Goal: Task Accomplishment & Management: Manage account settings

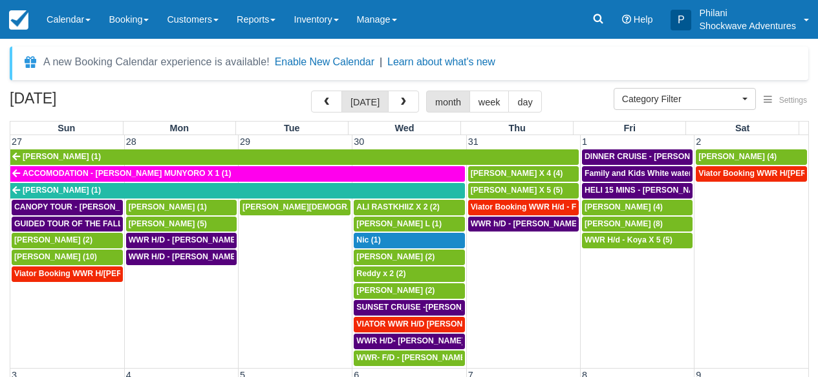
select select
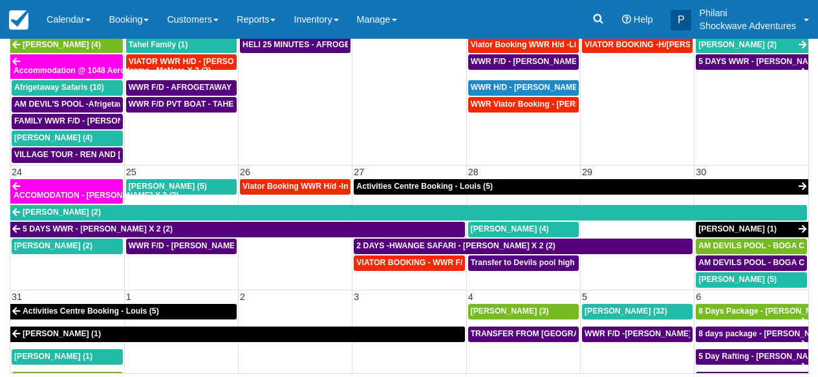
scroll to position [618, 0]
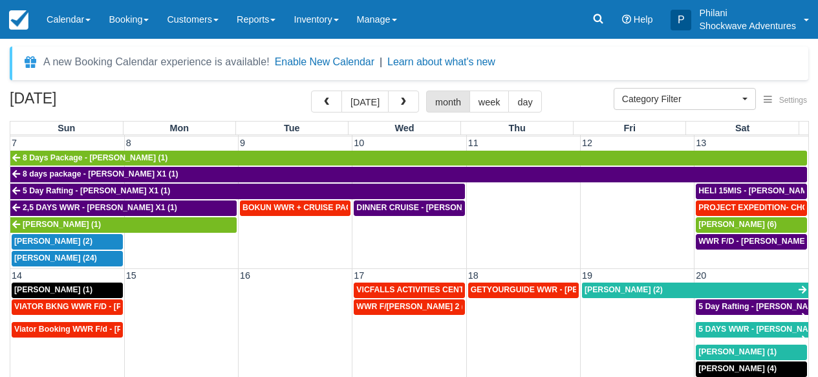
scroll to position [210, 0]
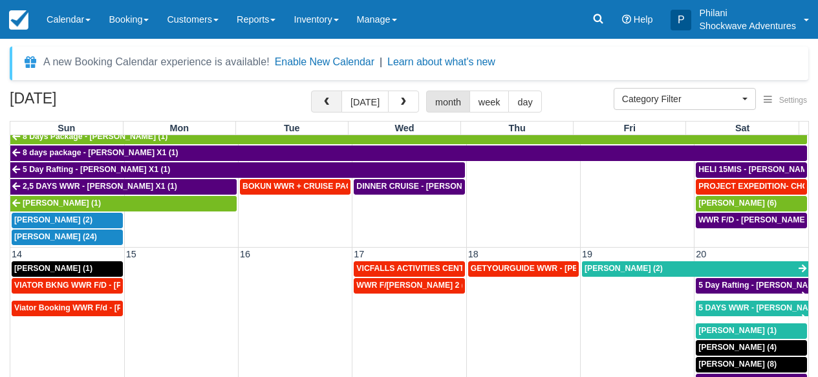
click at [331, 103] on span "button" at bounding box center [326, 102] width 9 height 9
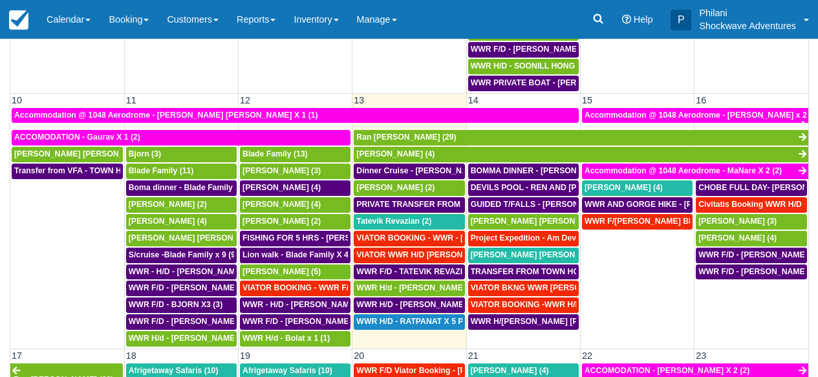
scroll to position [396, 0]
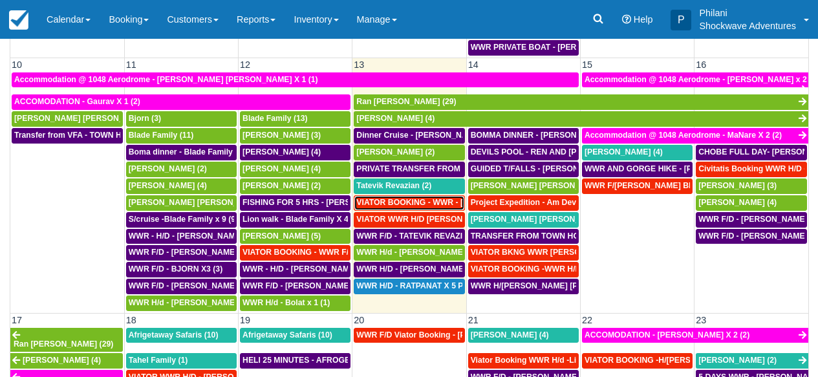
click at [433, 204] on span "VIATOR BOOKING - WWR - Konig, William X 2 (2)" at bounding box center [450, 202] width 189 height 9
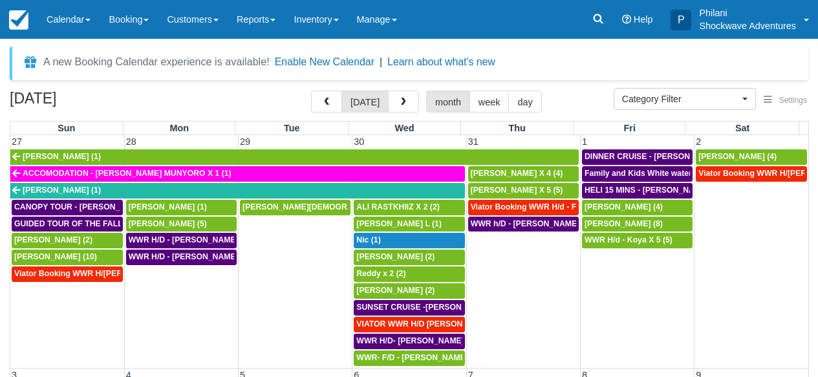
select select
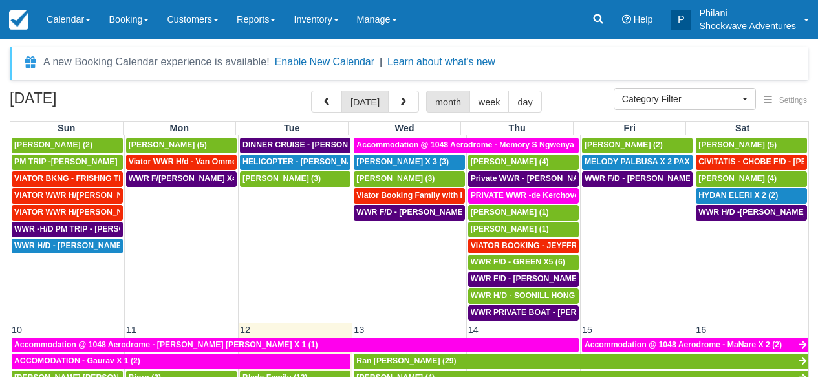
scroll to position [175, 0]
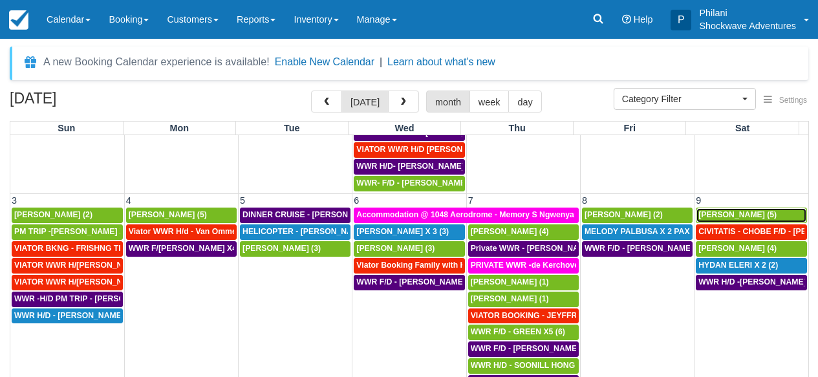
click at [739, 213] on span "[PERSON_NAME] (5)" at bounding box center [738, 214] width 78 height 9
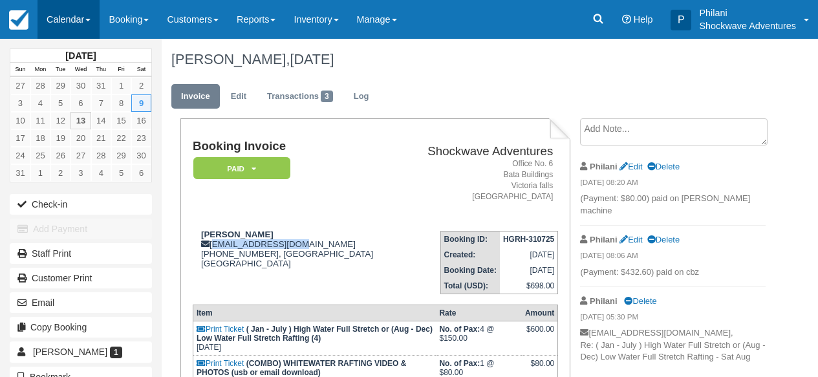
click at [75, 13] on link "Calendar" at bounding box center [69, 19] width 62 height 39
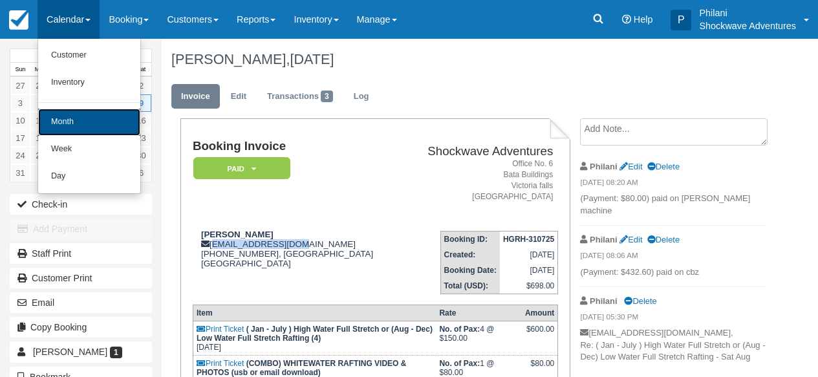
click at [85, 120] on link "Month" at bounding box center [89, 122] width 102 height 27
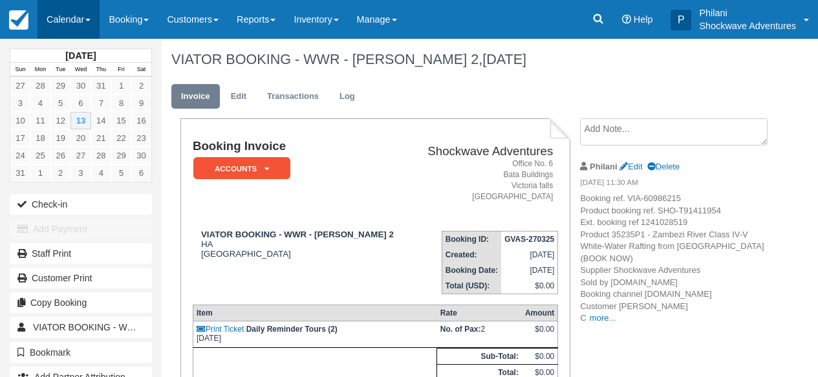
click at [90, 23] on link "Calendar" at bounding box center [69, 19] width 62 height 39
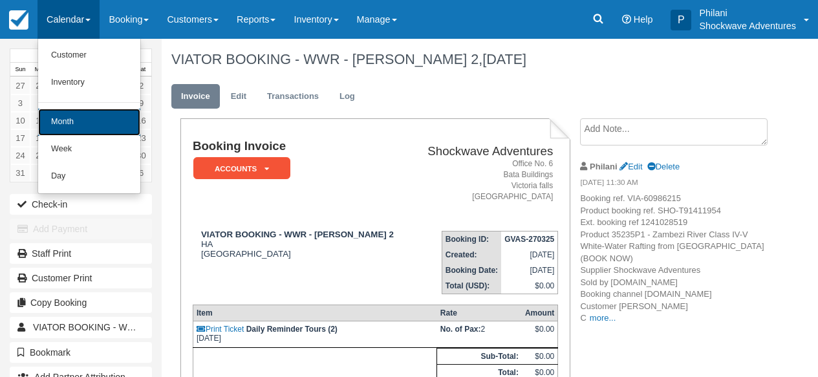
click at [96, 118] on link "Month" at bounding box center [89, 122] width 102 height 27
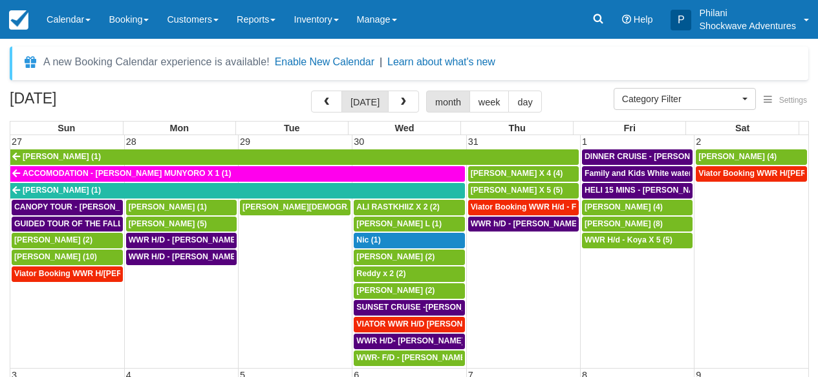
select select
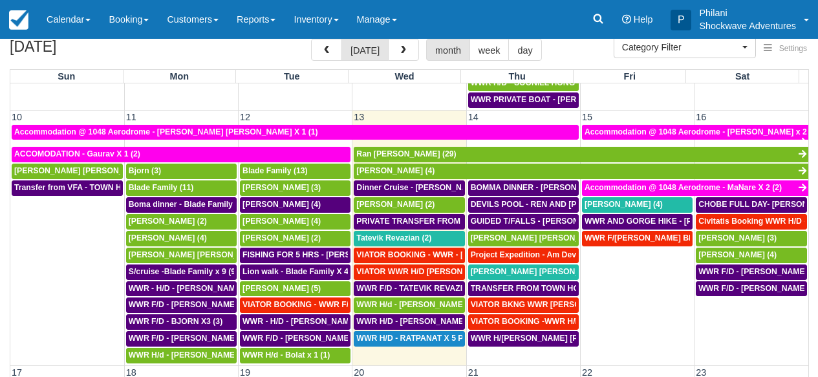
scroll to position [419, 0]
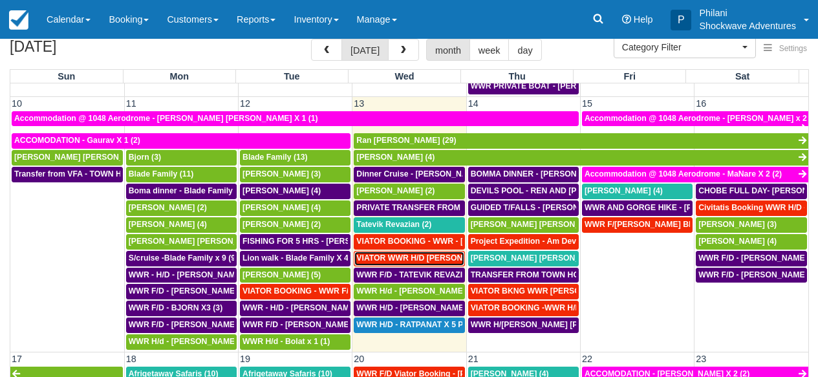
click at [436, 259] on span "VIATOR WWR H/D Hines, Cecilia X 1 (1)" at bounding box center [433, 258] width 155 height 9
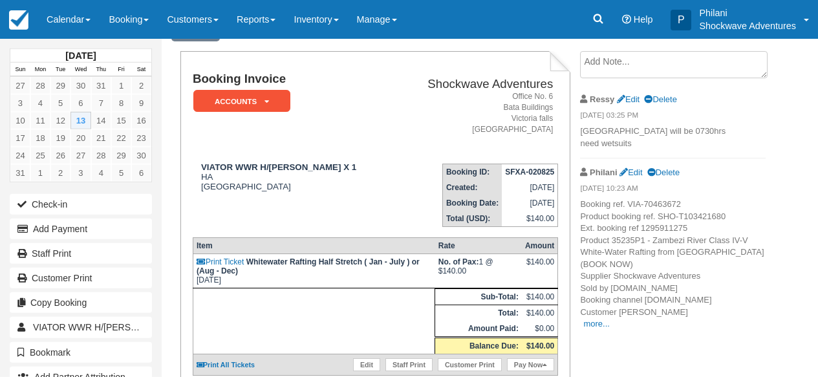
scroll to position [72, 0]
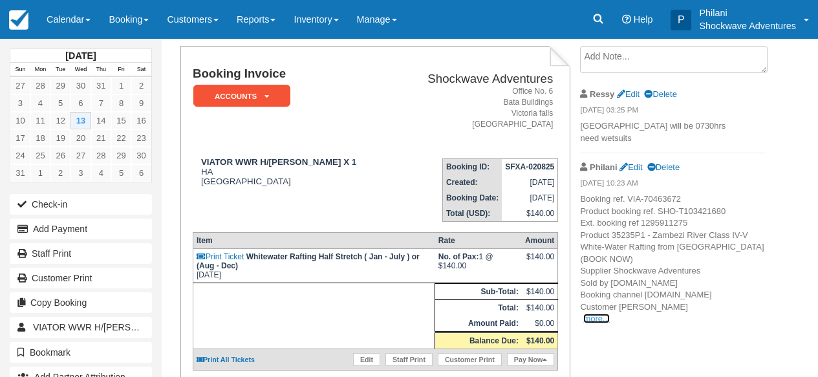
click at [596, 319] on link "more..." at bounding box center [596, 319] width 26 height 10
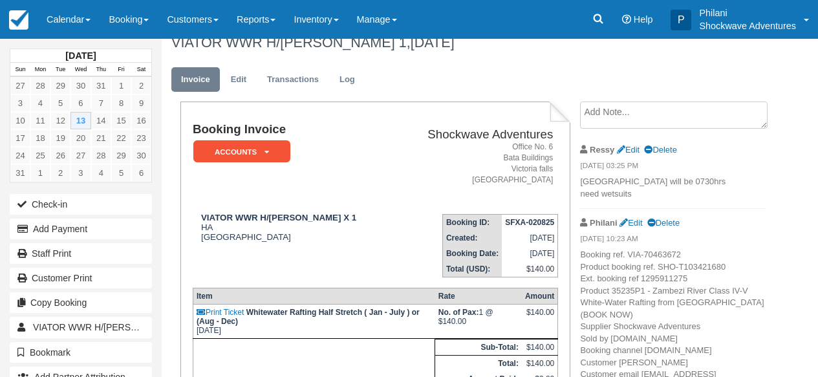
scroll to position [10, 0]
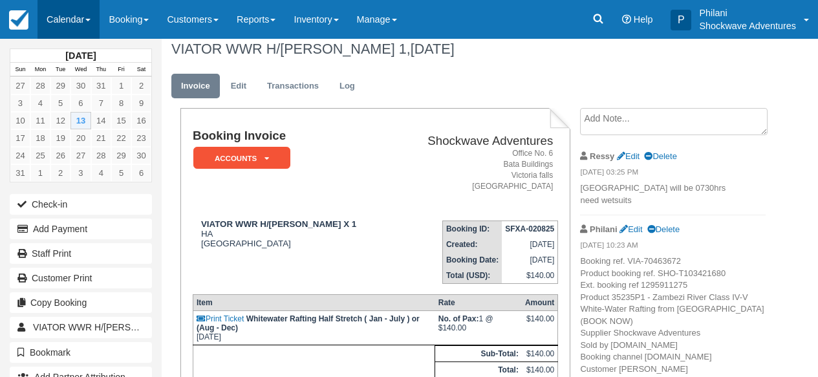
click at [73, 21] on link "Calendar" at bounding box center [69, 19] width 62 height 39
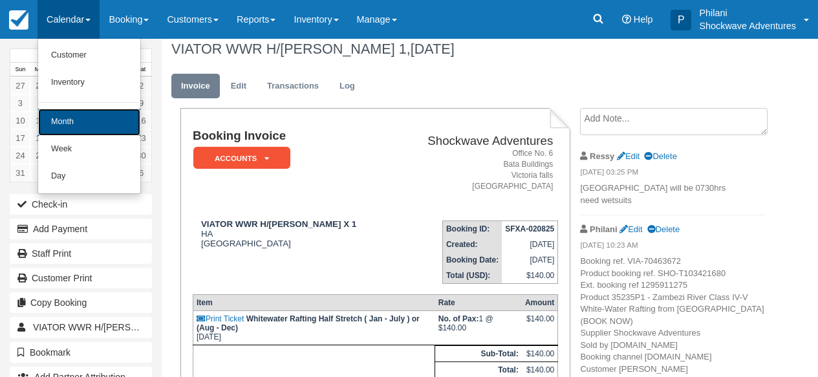
click at [77, 127] on link "Month" at bounding box center [89, 122] width 102 height 27
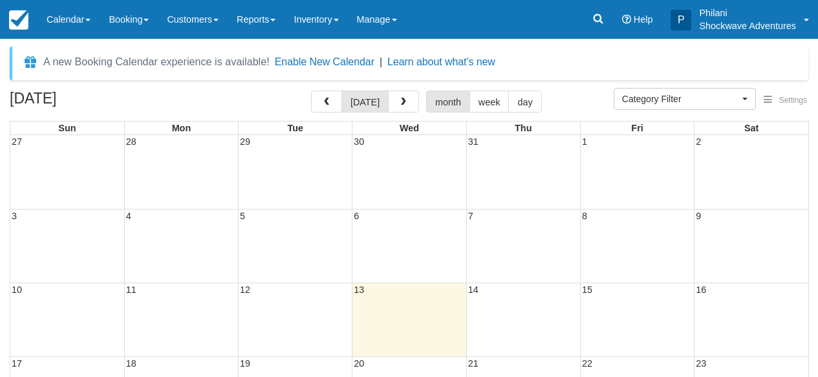
select select
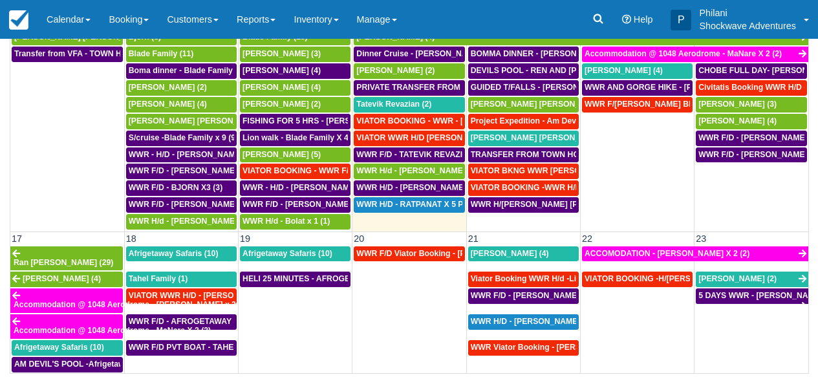
scroll to position [373, 0]
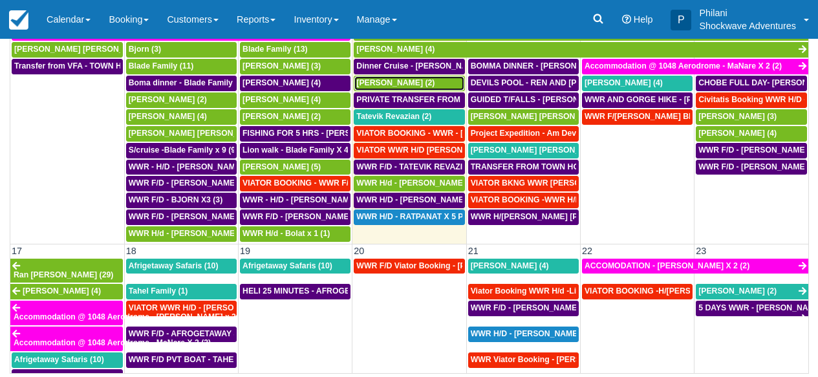
click at [417, 85] on div "MIRIAM (2)" at bounding box center [408, 83] width 105 height 10
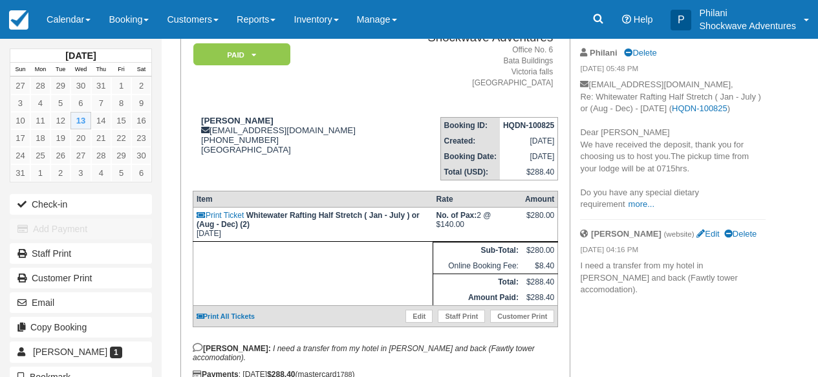
scroll to position [124, 0]
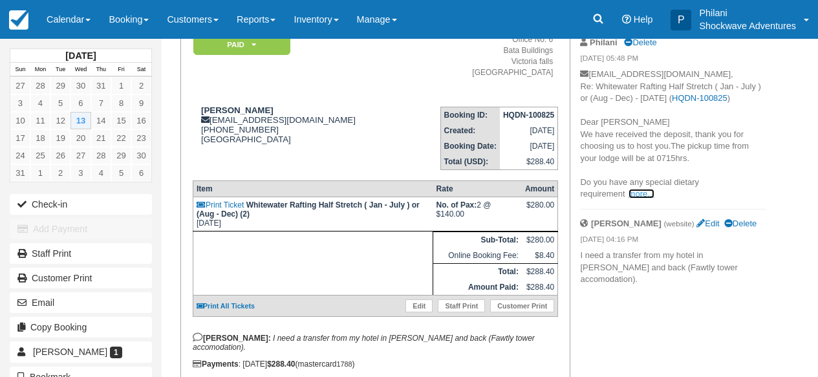
click at [646, 199] on link "more..." at bounding box center [642, 194] width 26 height 10
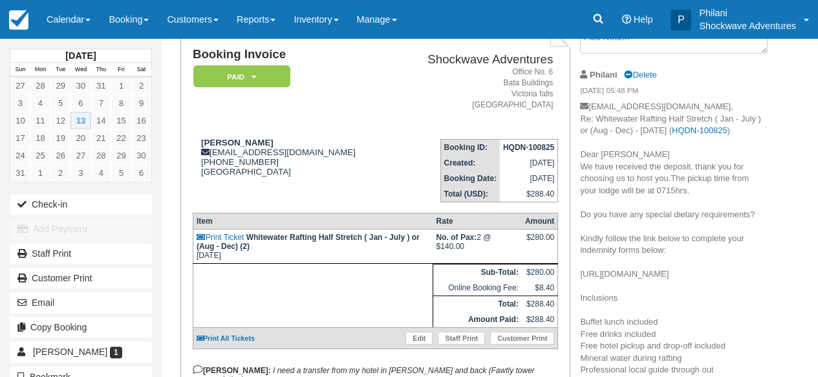
scroll to position [93, 0]
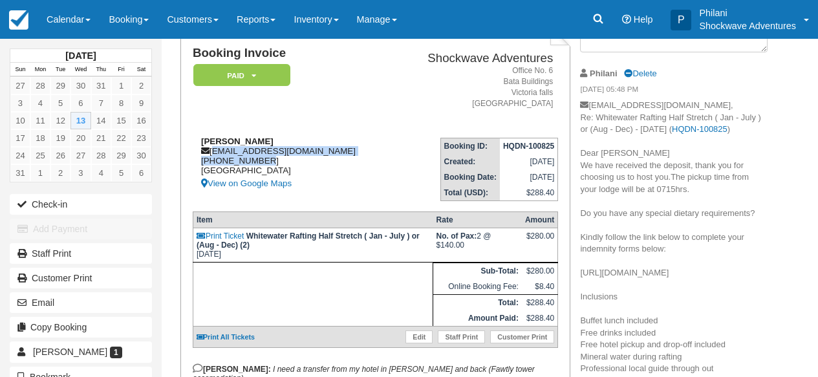
drag, startPoint x: 214, startPoint y: 155, endPoint x: 296, endPoint y: 158, distance: 82.2
click at [296, 158] on div "MIRIAM 67mirimi@gmail.com +260767033127 Zambia View on Google Maps" at bounding box center [292, 163] width 199 height 55
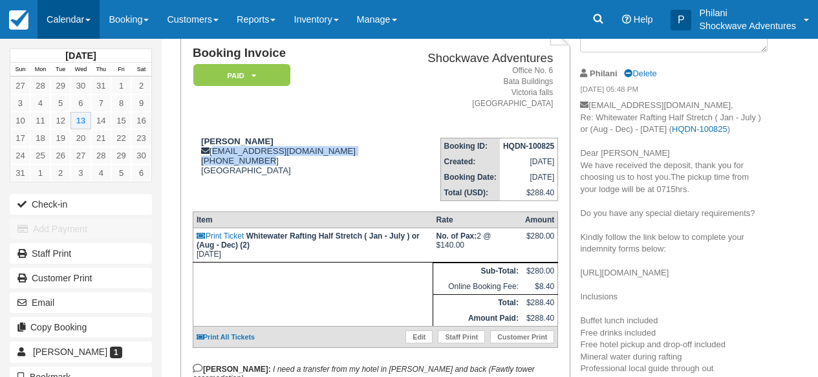
click at [60, 23] on link "Calendar" at bounding box center [69, 19] width 62 height 39
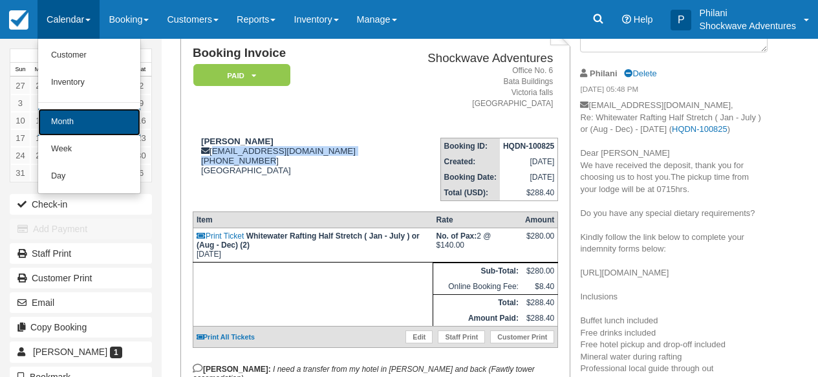
click at [70, 118] on link "Month" at bounding box center [89, 122] width 102 height 27
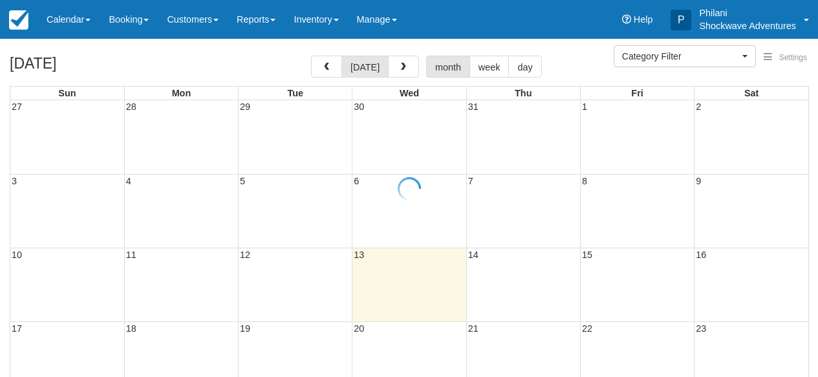
select select
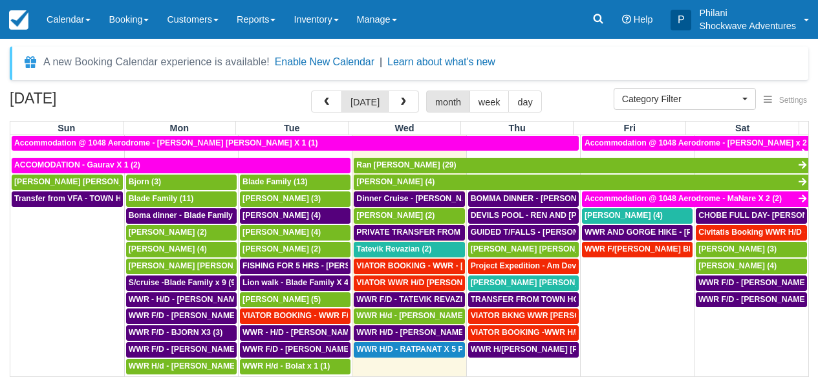
scroll to position [442, 0]
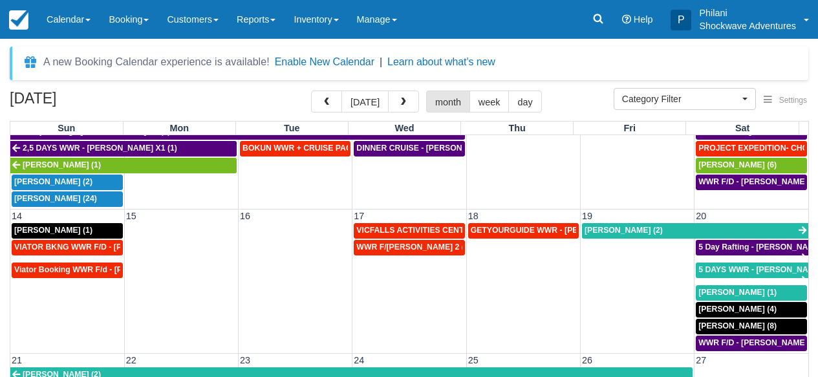
scroll to position [252, 0]
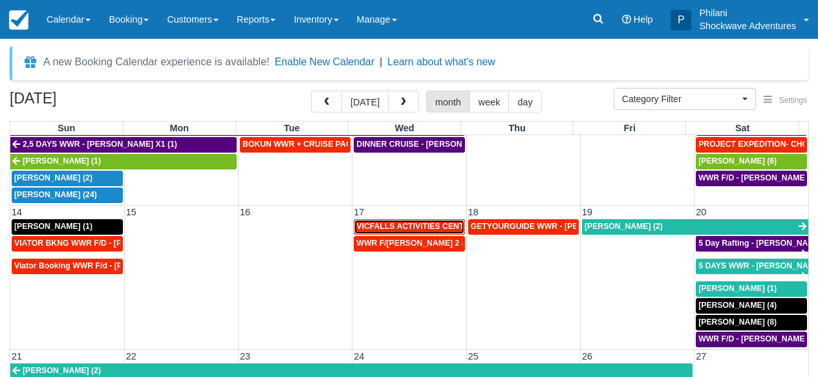
click at [428, 231] on span "VICFALLS ACTIVITIES CENTER - HELICOPTER -Anne Webber X 4 (4)" at bounding box center [493, 226] width 274 height 9
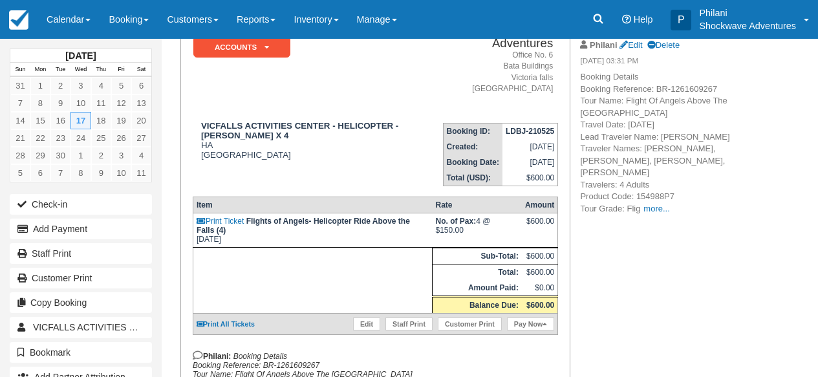
scroll to position [114, 0]
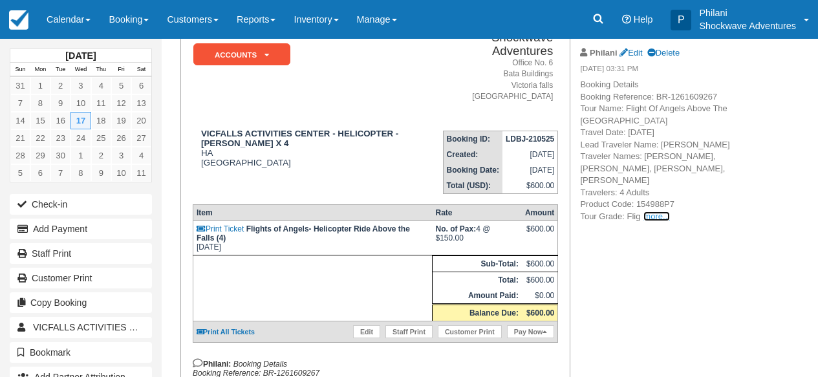
click at [661, 211] on link "more..." at bounding box center [657, 216] width 26 height 10
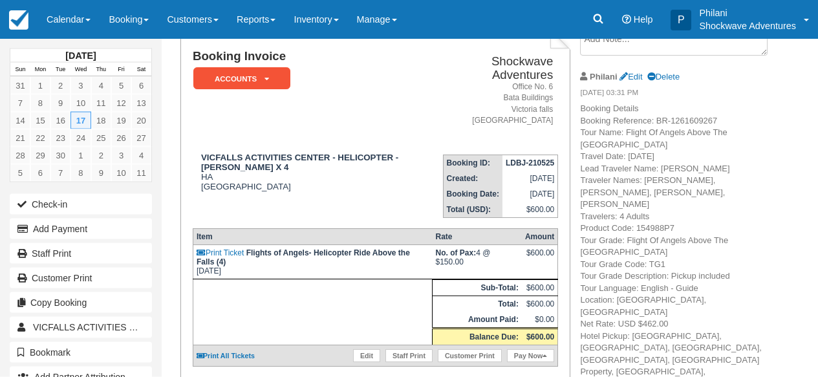
scroll to position [10, 0]
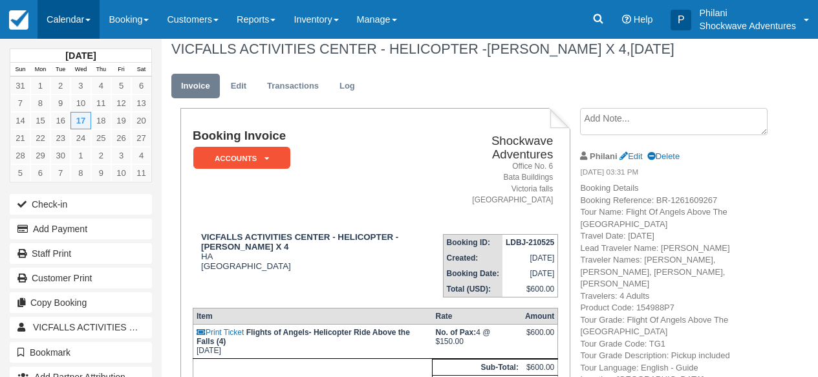
click at [91, 20] on span at bounding box center [87, 20] width 5 height 3
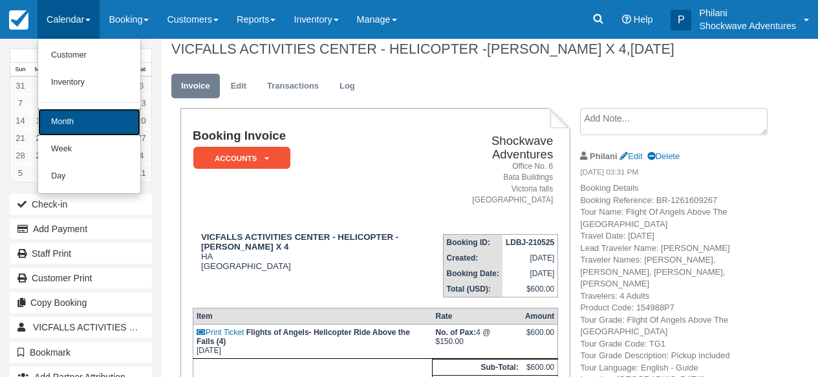
click at [108, 132] on link "Month" at bounding box center [89, 122] width 102 height 27
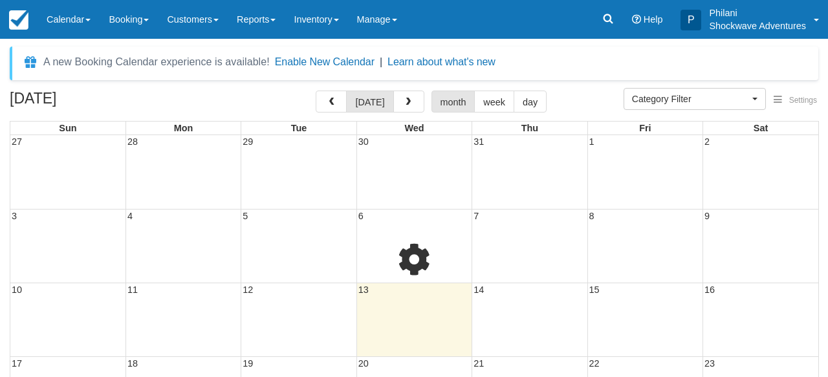
select select
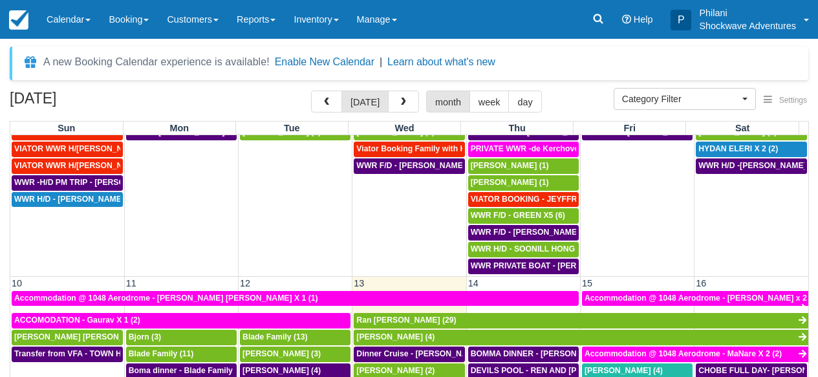
scroll to position [419, 0]
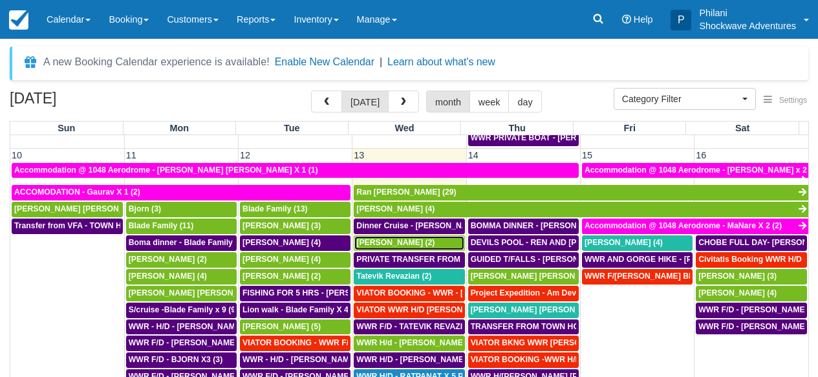
click at [400, 246] on div "MIRIAM (2)" at bounding box center [408, 243] width 105 height 10
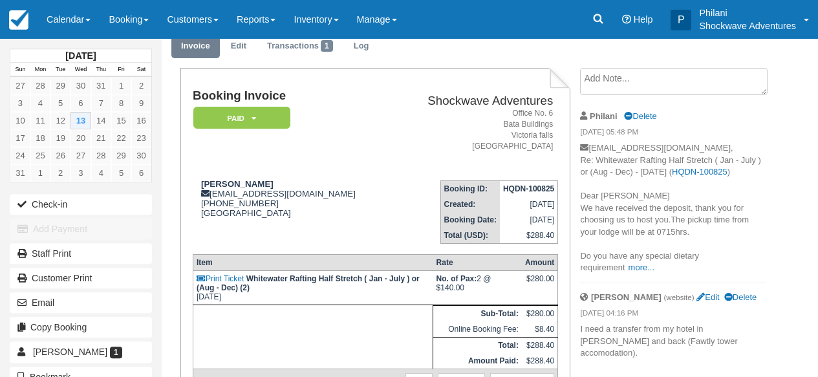
scroll to position [21, 0]
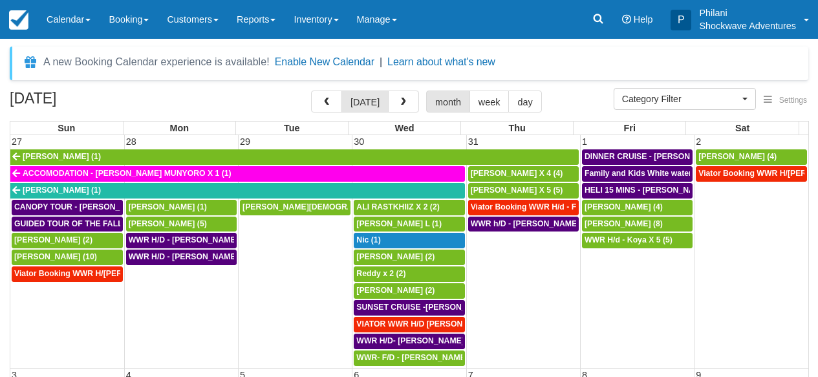
select select
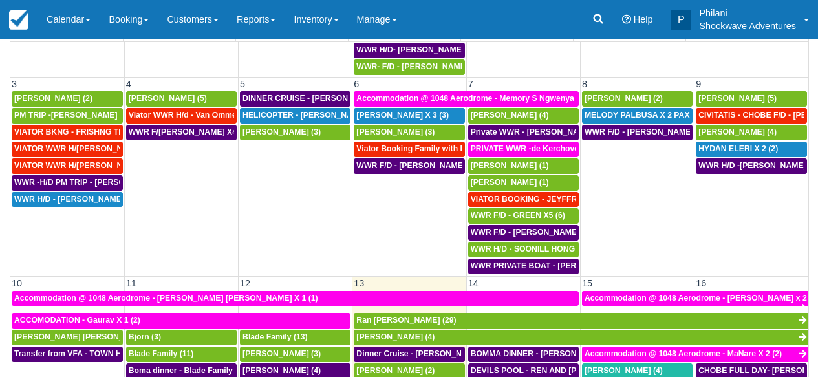
scroll to position [396, 0]
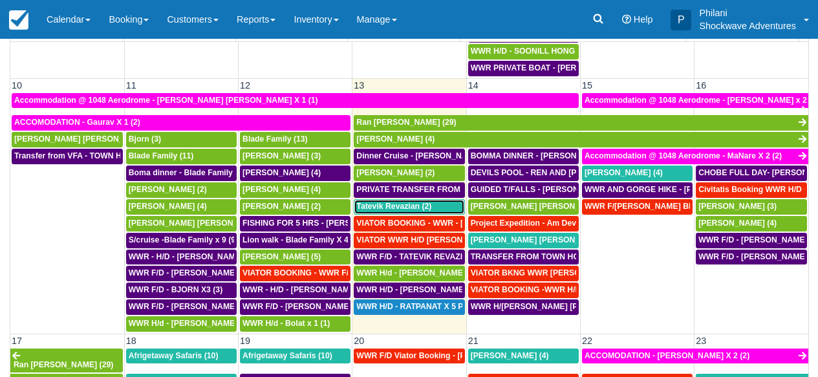
click at [398, 208] on span "Tatevik Revazian (2)" at bounding box center [393, 206] width 75 height 9
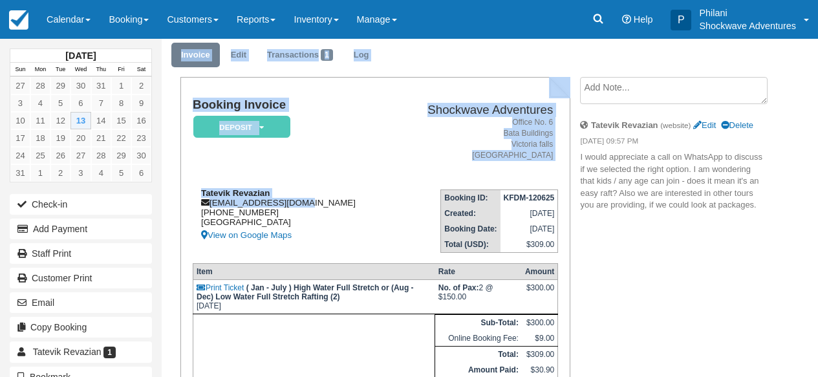
scroll to position [41, 0]
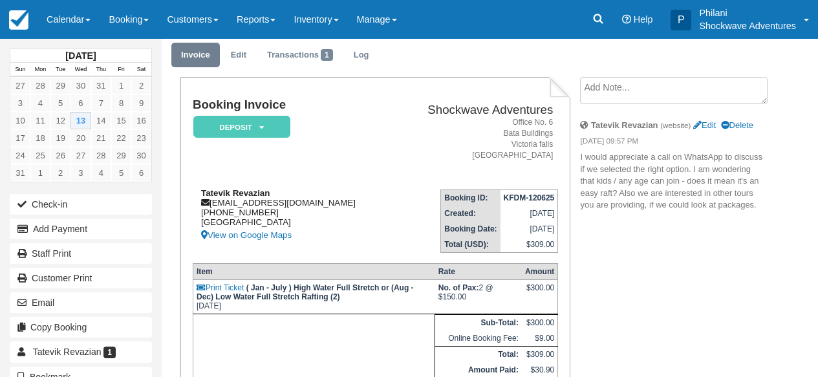
drag, startPoint x: 294, startPoint y: 210, endPoint x: 258, endPoint y: 215, distance: 35.9
click at [294, 210] on div "Tatevik Revazian [EMAIL_ADDRESS][DOMAIN_NAME] [PHONE_NUMBER] [GEOGRAPHIC_DATA] …" at bounding box center [292, 215] width 199 height 55
drag, startPoint x: 212, startPoint y: 205, endPoint x: 317, endPoint y: 208, distance: 104.8
click at [317, 208] on div "Tatevik Revazian [EMAIL_ADDRESS][DOMAIN_NAME] [PHONE_NUMBER] [GEOGRAPHIC_DATA] …" at bounding box center [292, 215] width 199 height 55
copy div "[EMAIL_ADDRESS][DOMAIN_NAME]"
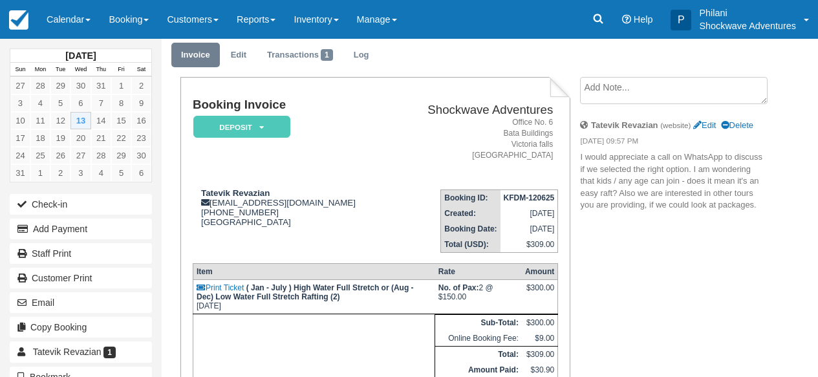
click at [674, 306] on div "Booking Invoice Deposit   Pending Reserved Paid Waiting Cancelled NO LONGER COM…" at bounding box center [469, 307] width 614 height 461
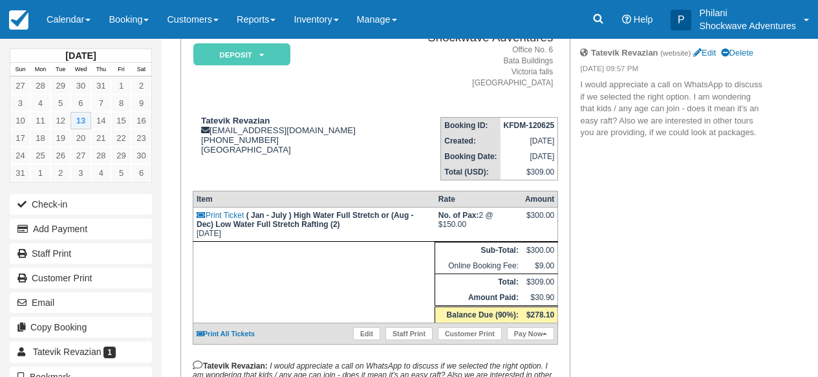
scroll to position [124, 0]
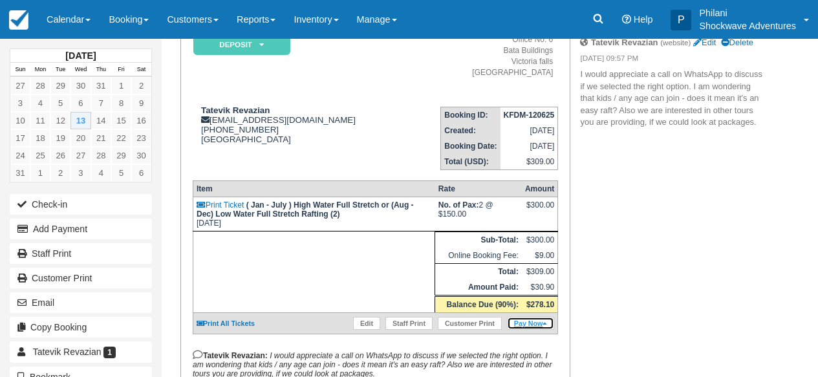
click at [533, 330] on link "Pay Now" at bounding box center [530, 323] width 47 height 13
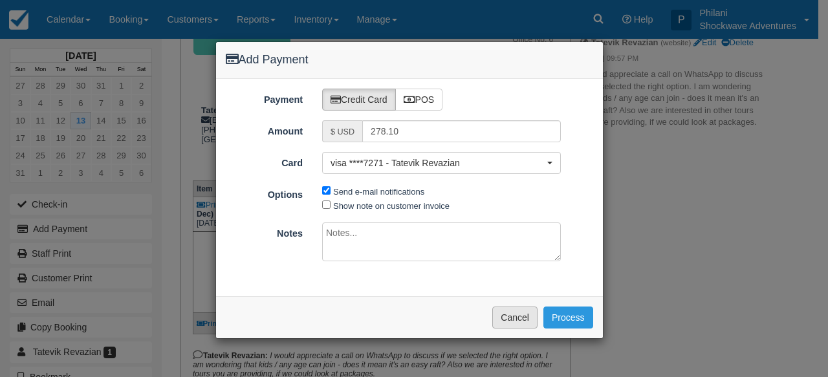
click at [515, 321] on button "Cancel" at bounding box center [514, 318] width 45 height 22
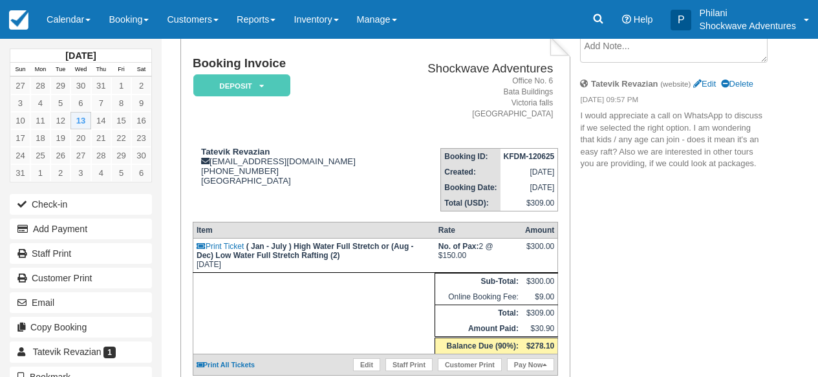
scroll to position [72, 0]
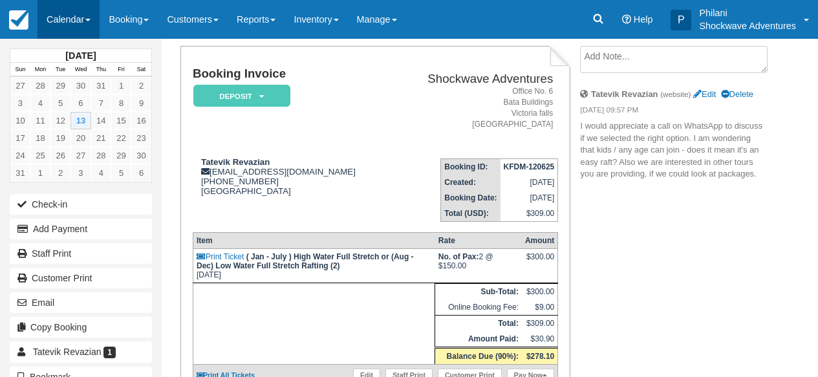
click at [78, 22] on link "Calendar" at bounding box center [69, 19] width 62 height 39
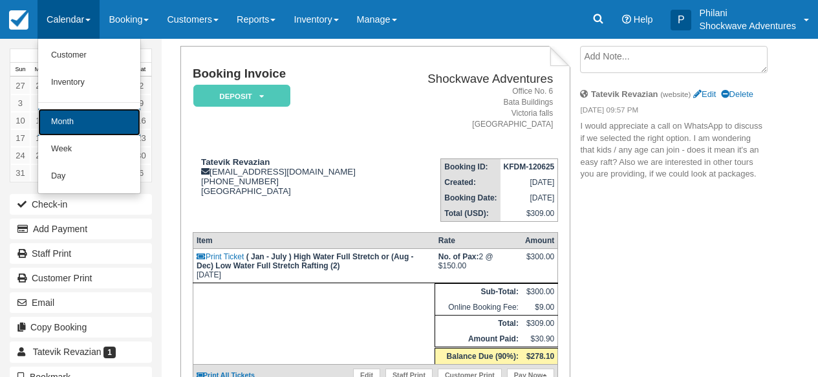
click at [102, 120] on link "Month" at bounding box center [89, 122] width 102 height 27
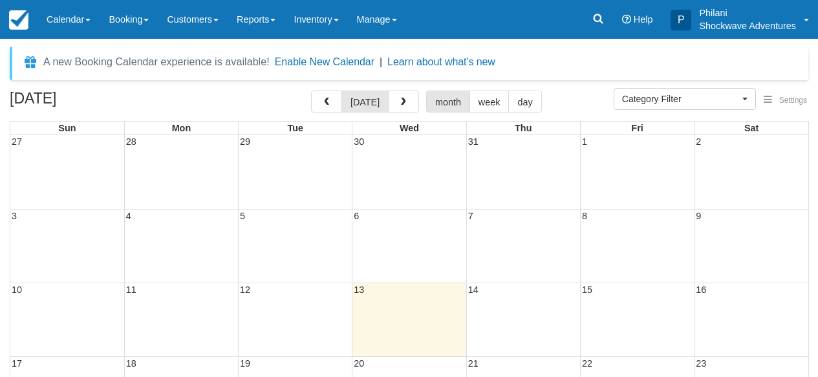
select select
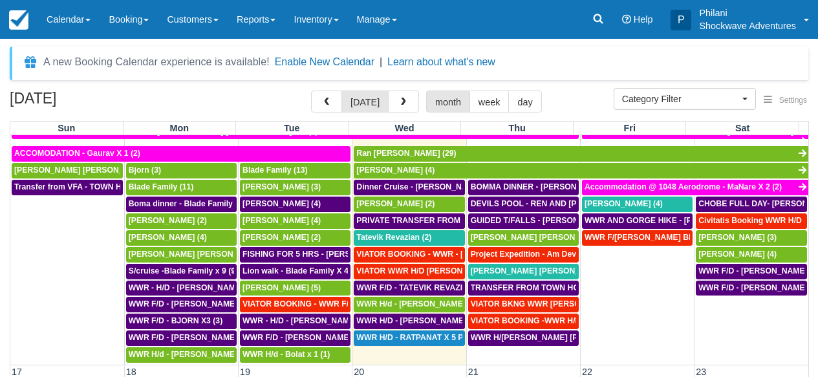
scroll to position [454, 0]
